Goal: Information Seeking & Learning: Check status

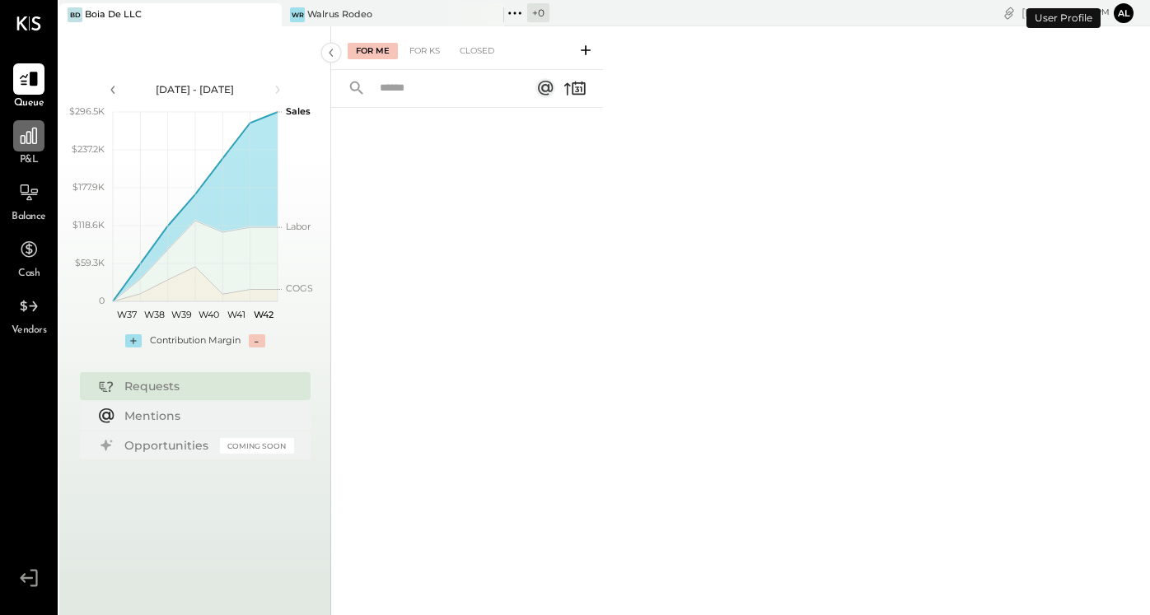
click at [24, 150] on div at bounding box center [28, 135] width 31 height 31
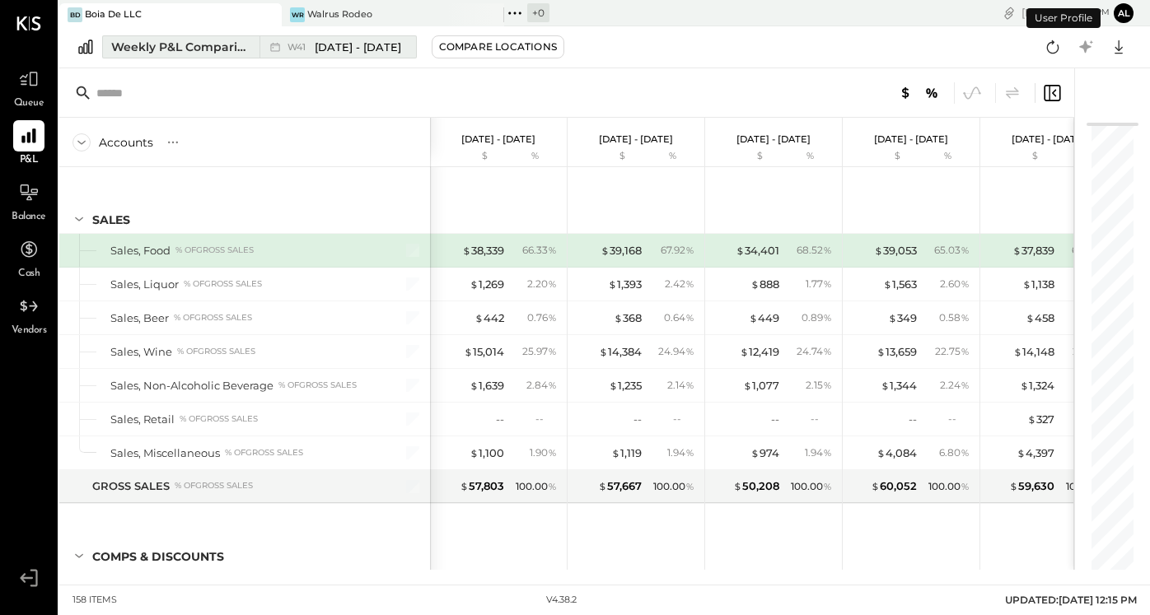
click at [223, 53] on div "Weekly P&L Comparison" at bounding box center [180, 47] width 138 height 16
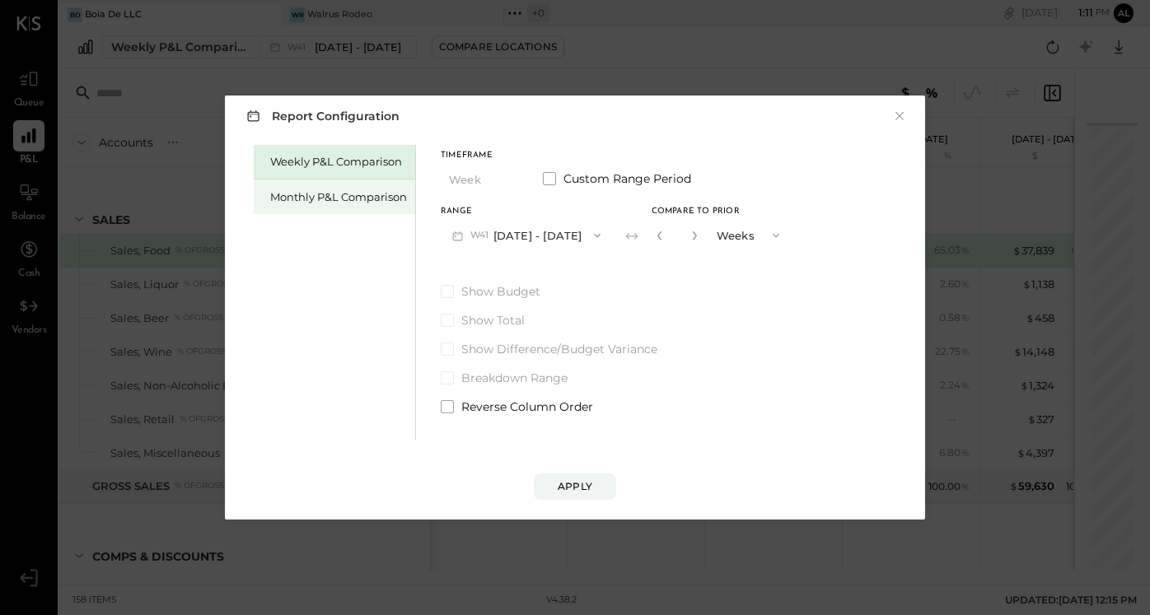
click at [362, 207] on div "Monthly P&L Comparison" at bounding box center [334, 197] width 161 height 35
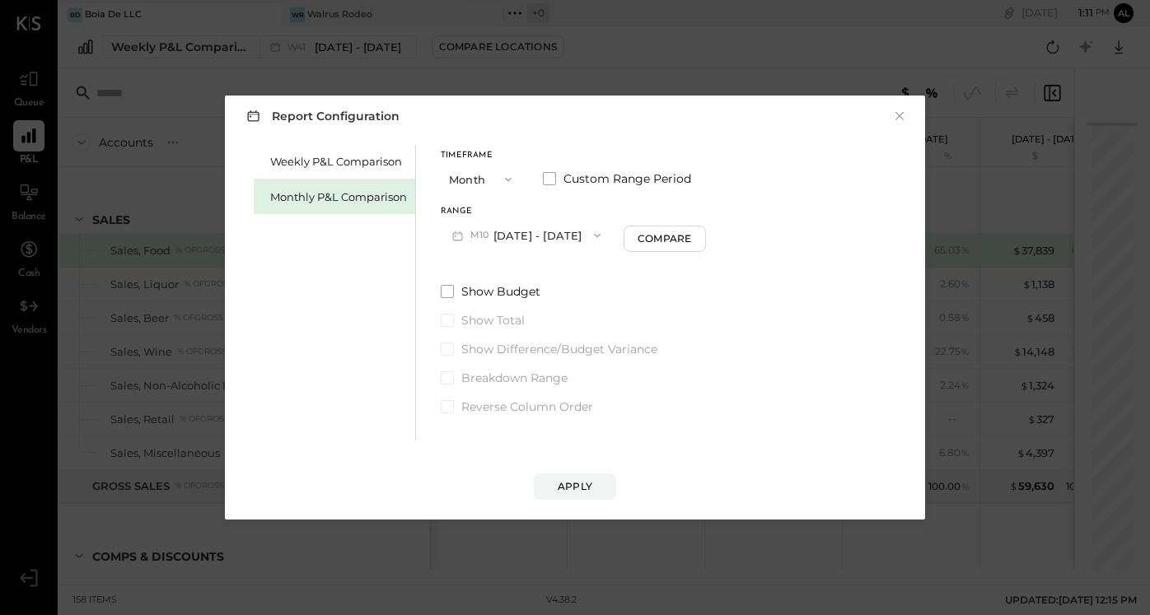
click at [564, 231] on button "M10 [DATE] - [DATE]" at bounding box center [526, 235] width 171 height 30
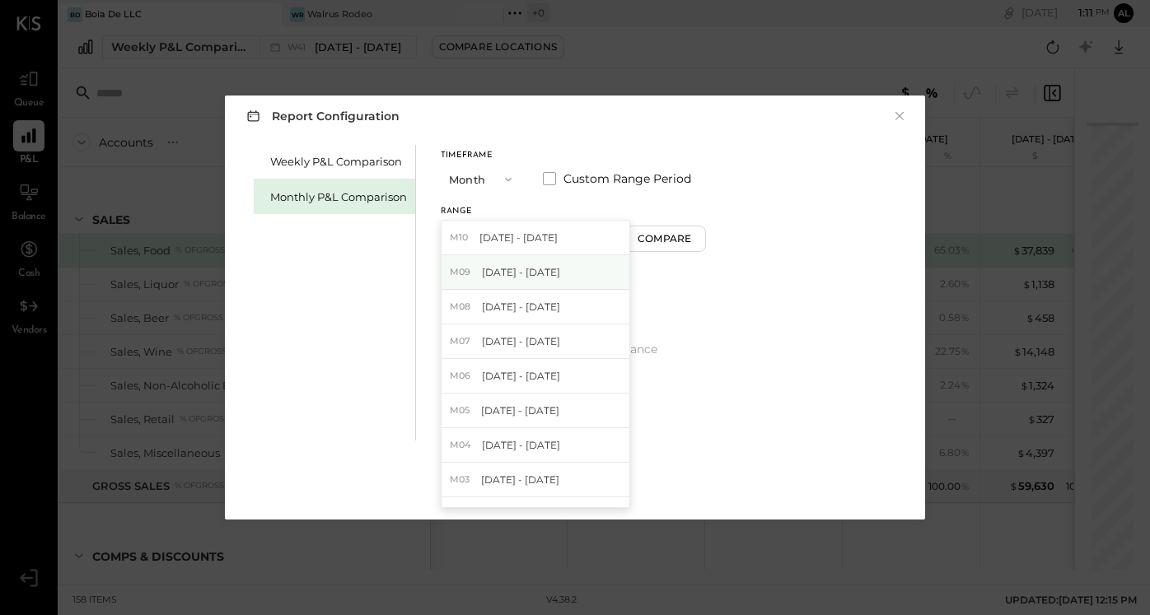
click at [539, 274] on span "[DATE] - [DATE]" at bounding box center [521, 272] width 78 height 14
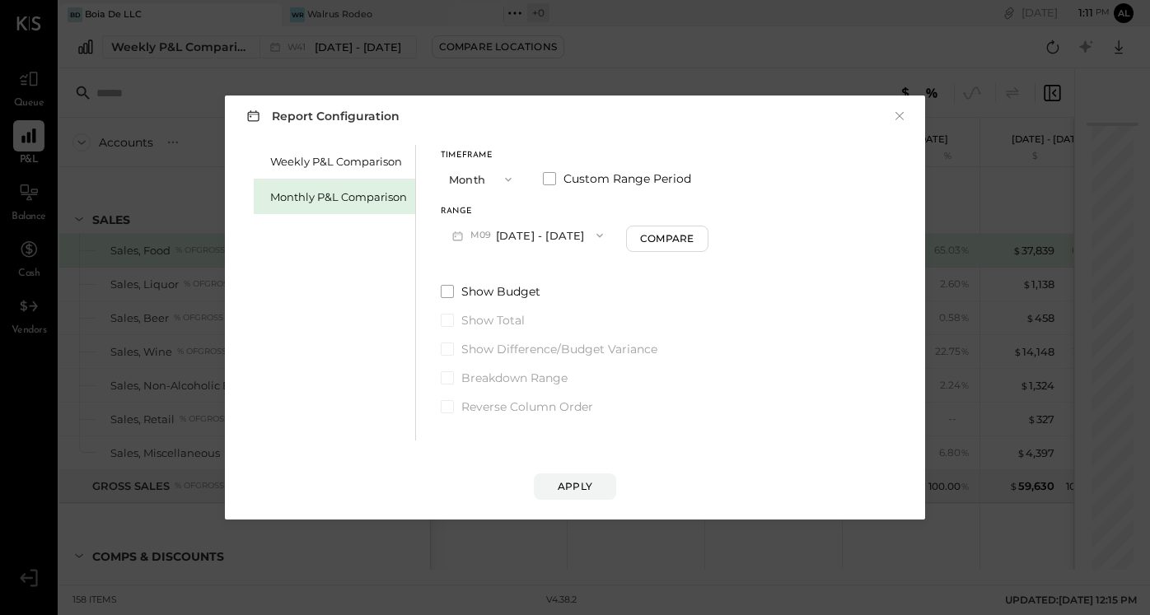
click at [580, 501] on div "Report Configuration × Weekly P&L Comparison Monthly P&L Comparison Timeframe M…" at bounding box center [575, 308] width 700 height 424
click at [579, 490] on div "Apply" at bounding box center [575, 486] width 35 height 14
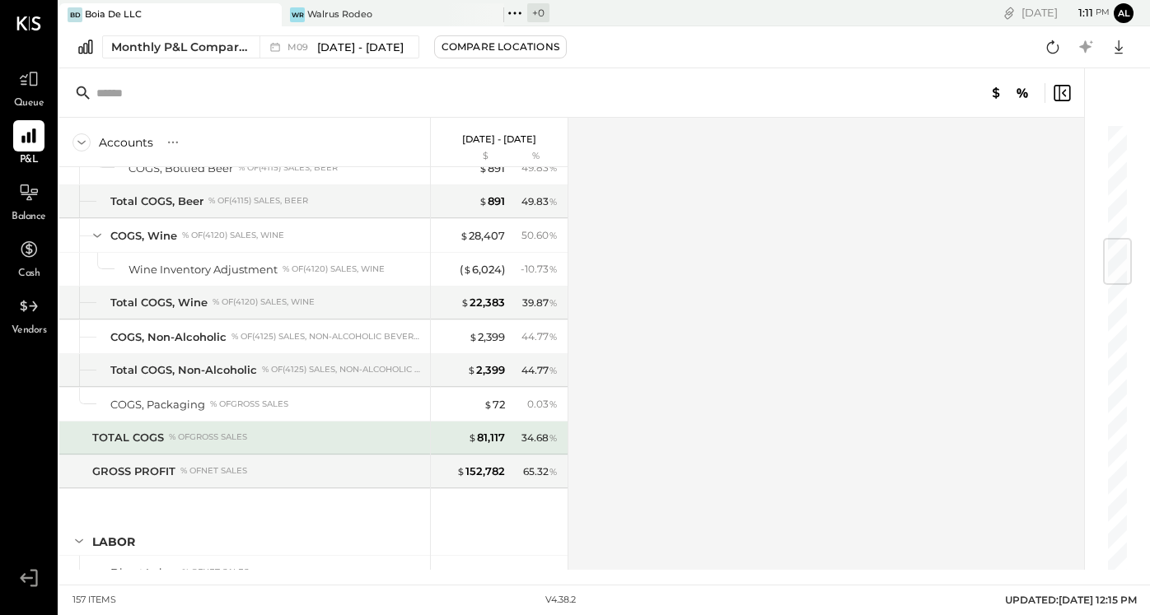
scroll to position [967, 0]
